Goal: Find specific page/section: Find specific page/section

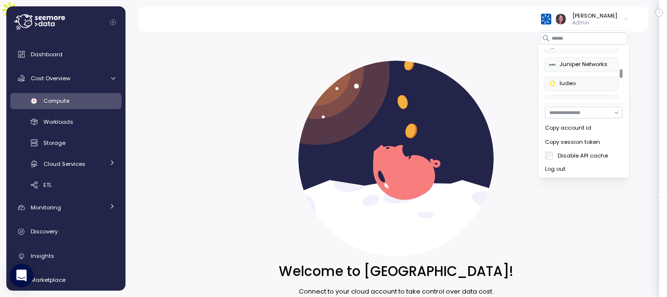
scroll to position [195, 0]
click at [580, 85] on div "ludeo" at bounding box center [582, 86] width 64 height 9
click at [556, 39] on input at bounding box center [583, 38] width 87 height 12
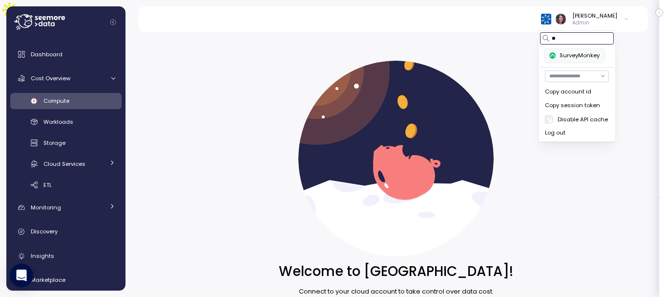
scroll to position [0, 0]
click at [569, 56] on div "SurveyMonkey" at bounding box center [575, 55] width 50 height 9
type input "******"
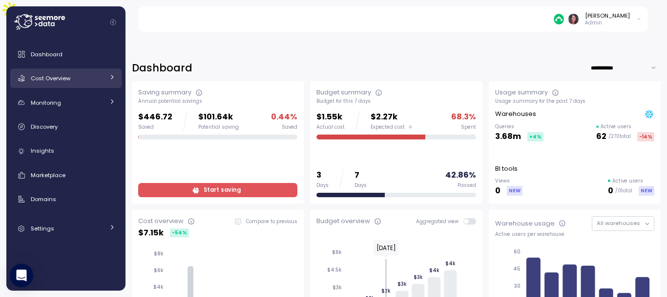
click at [64, 75] on span "Cost Overview" at bounding box center [51, 78] width 40 height 8
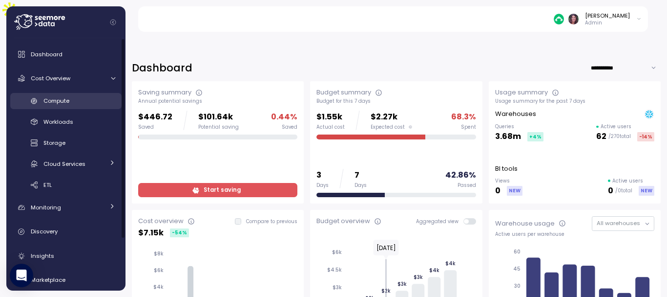
click at [82, 99] on div "Compute" at bounding box center [79, 101] width 72 height 10
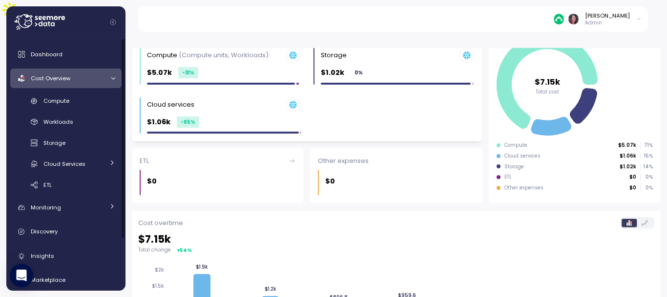
scroll to position [145, 0]
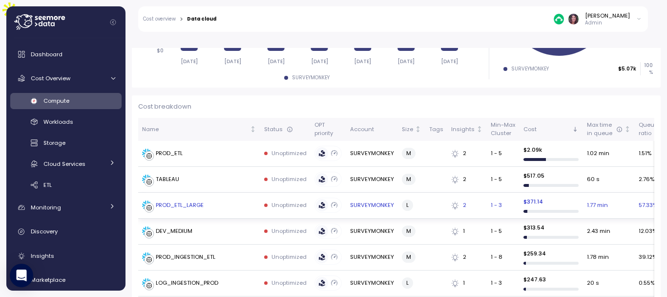
scroll to position [245, 0]
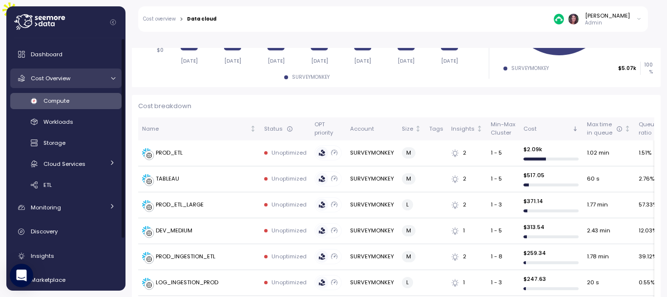
click at [84, 75] on div "Cost Overview" at bounding box center [67, 78] width 73 height 10
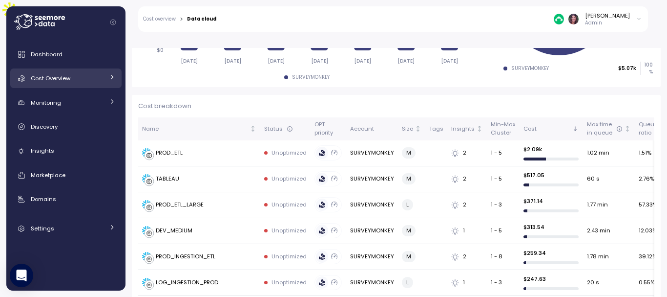
click at [84, 76] on div "Cost Overview" at bounding box center [67, 78] width 73 height 10
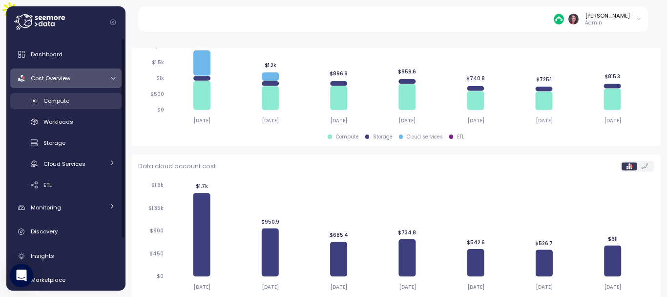
click at [70, 93] on link "Compute" at bounding box center [65, 101] width 111 height 16
